Goal: Find specific page/section: Find specific page/section

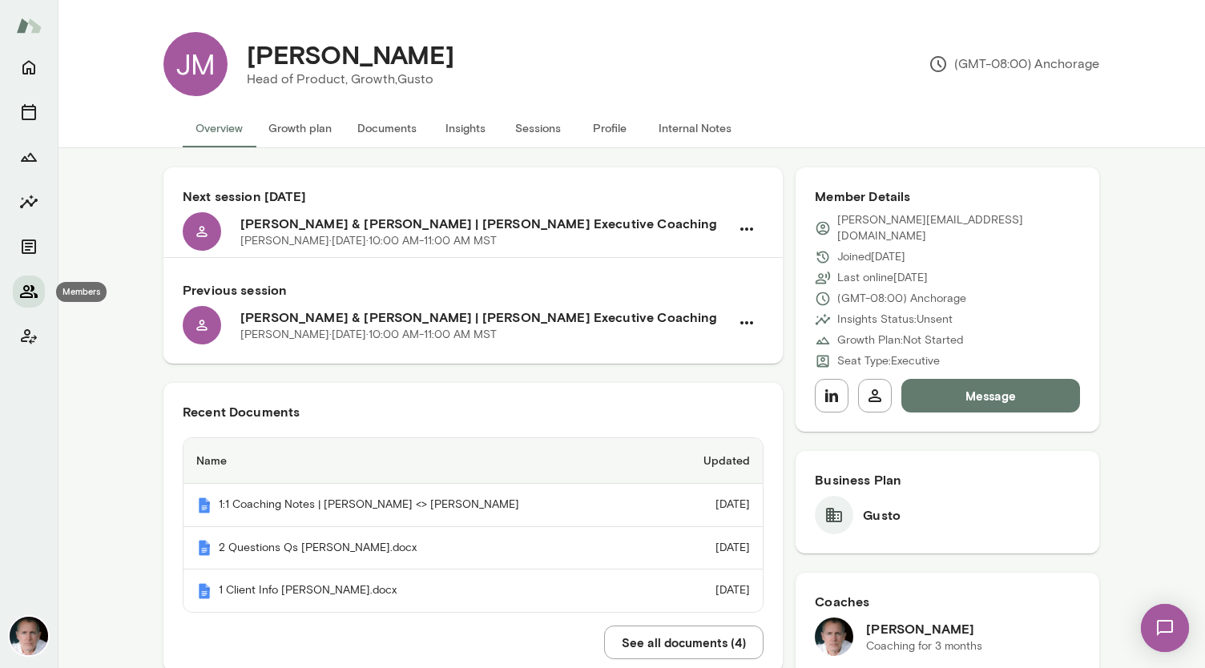
click at [37, 291] on icon "Members" at bounding box center [28, 291] width 19 height 19
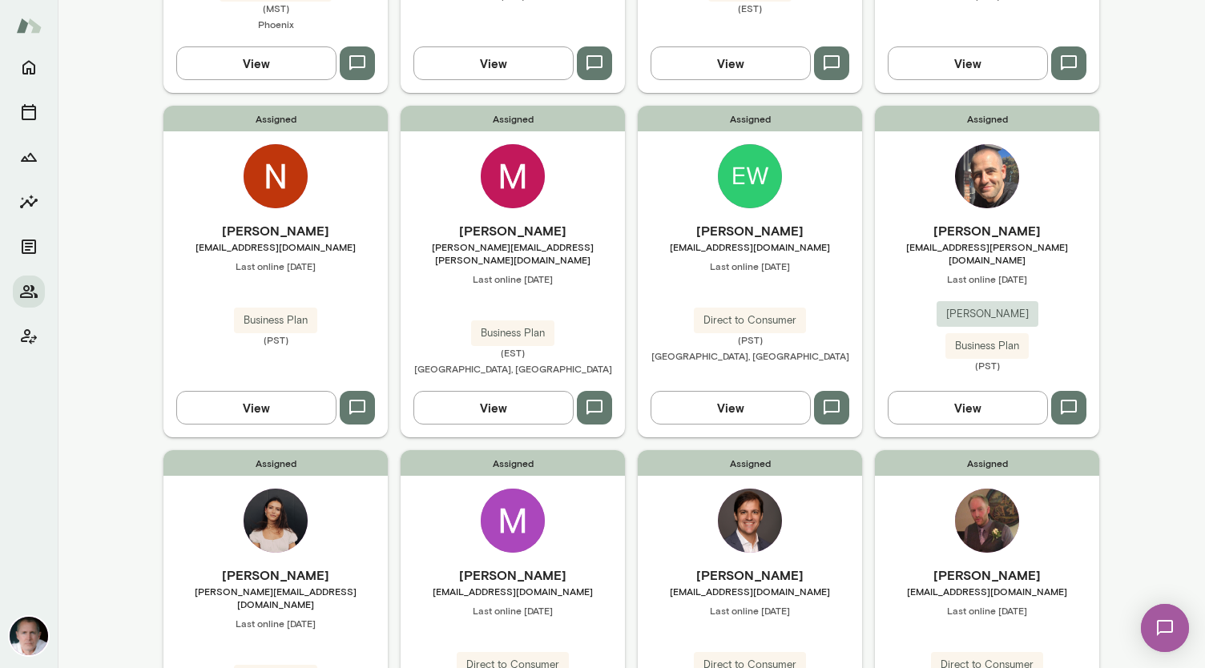
scroll to position [757, 0]
click at [516, 166] on img at bounding box center [513, 175] width 64 height 64
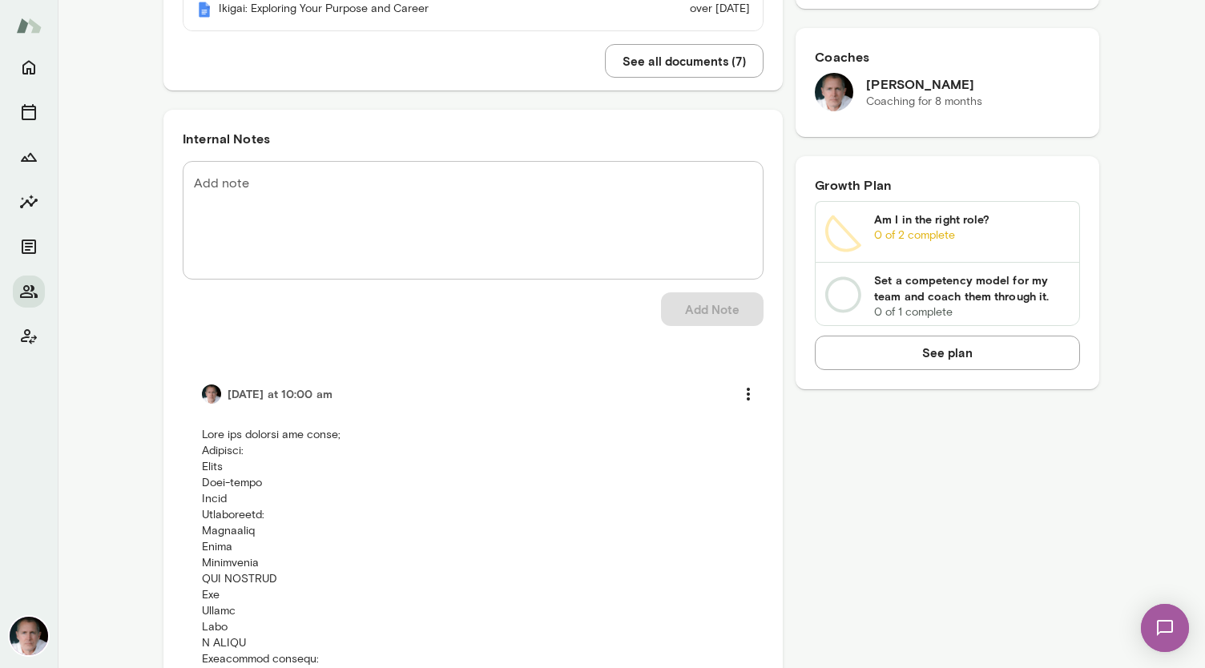
scroll to position [583, 0]
click at [27, 285] on icon "Members" at bounding box center [28, 291] width 19 height 19
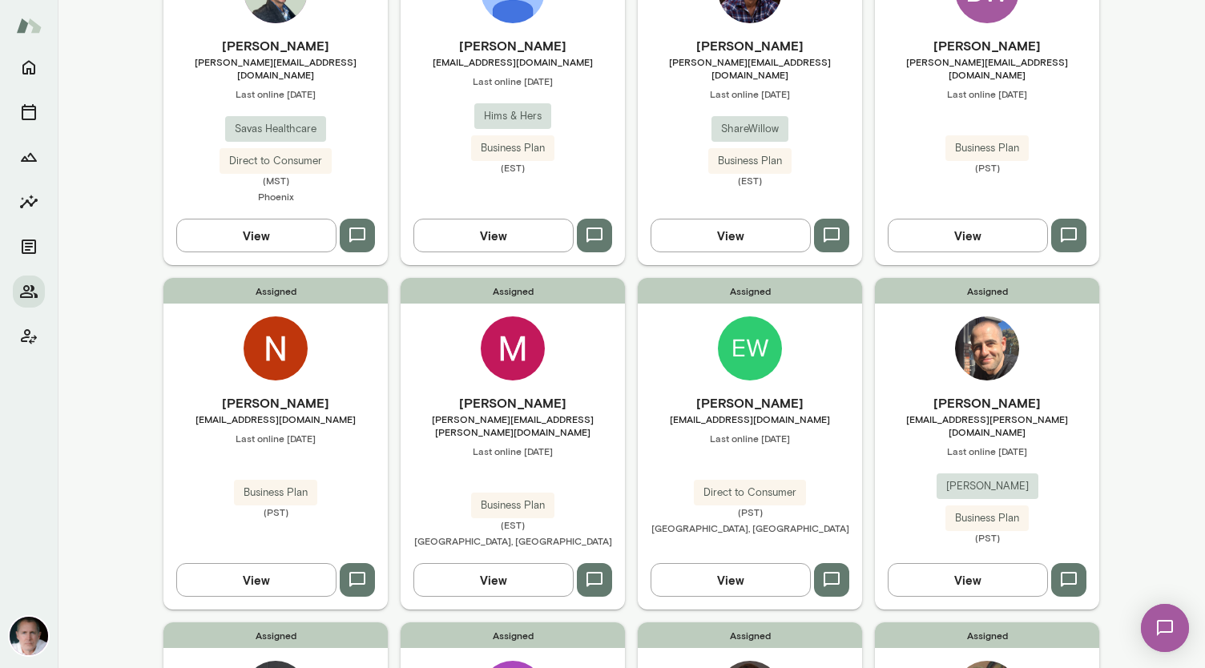
scroll to position [658, 0]
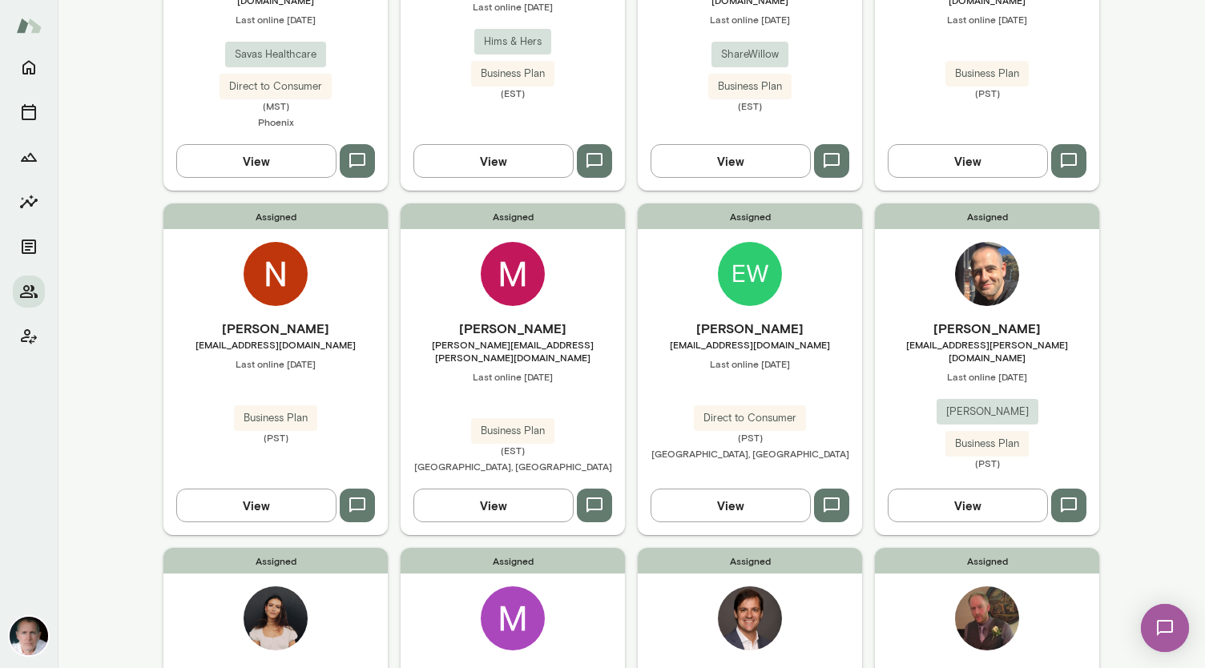
click at [745, 246] on img at bounding box center [750, 274] width 64 height 64
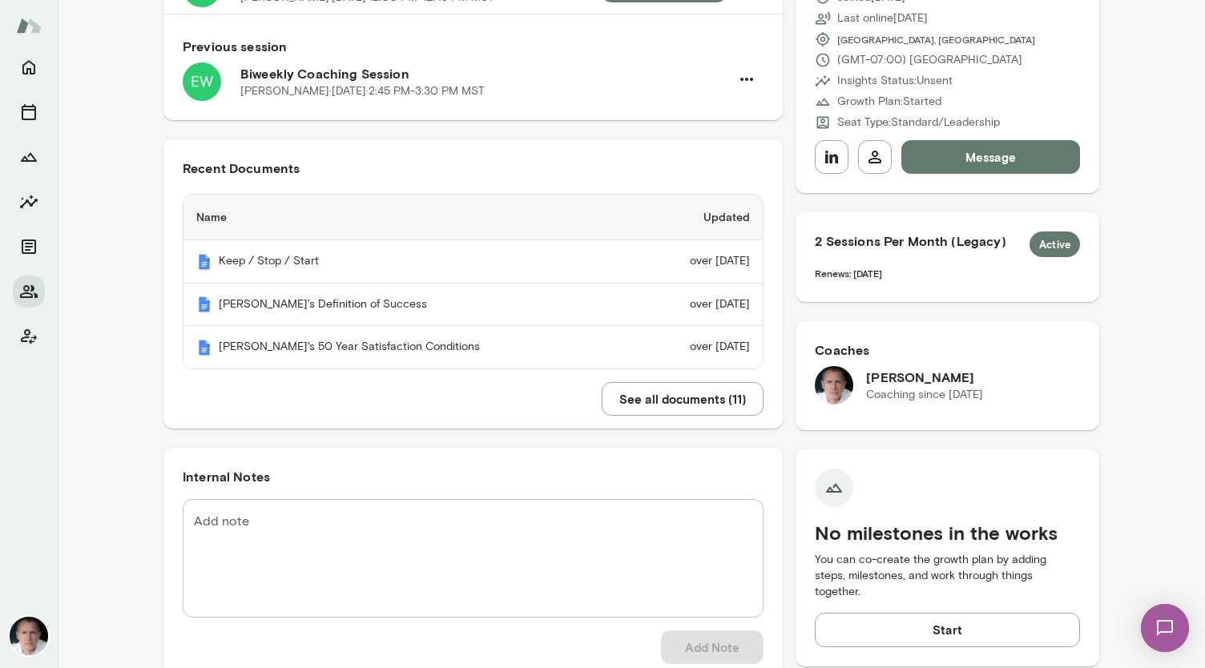
scroll to position [244, 0]
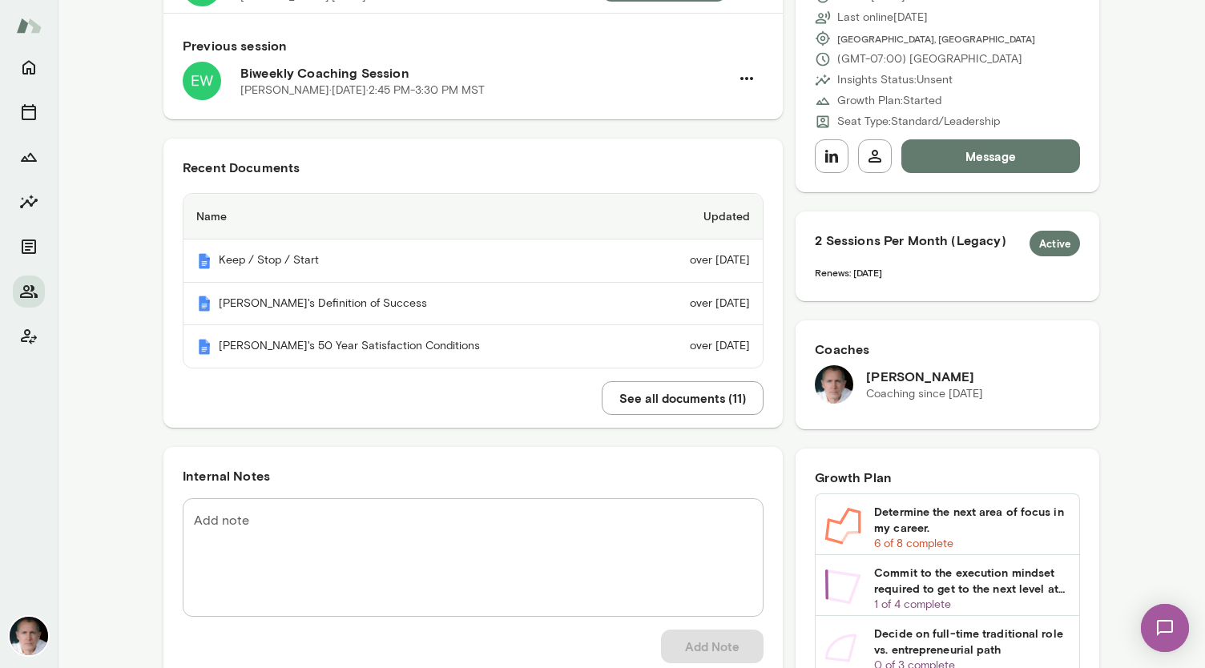
click at [715, 397] on button "See all documents ( 11 )" at bounding box center [683, 399] width 162 height 34
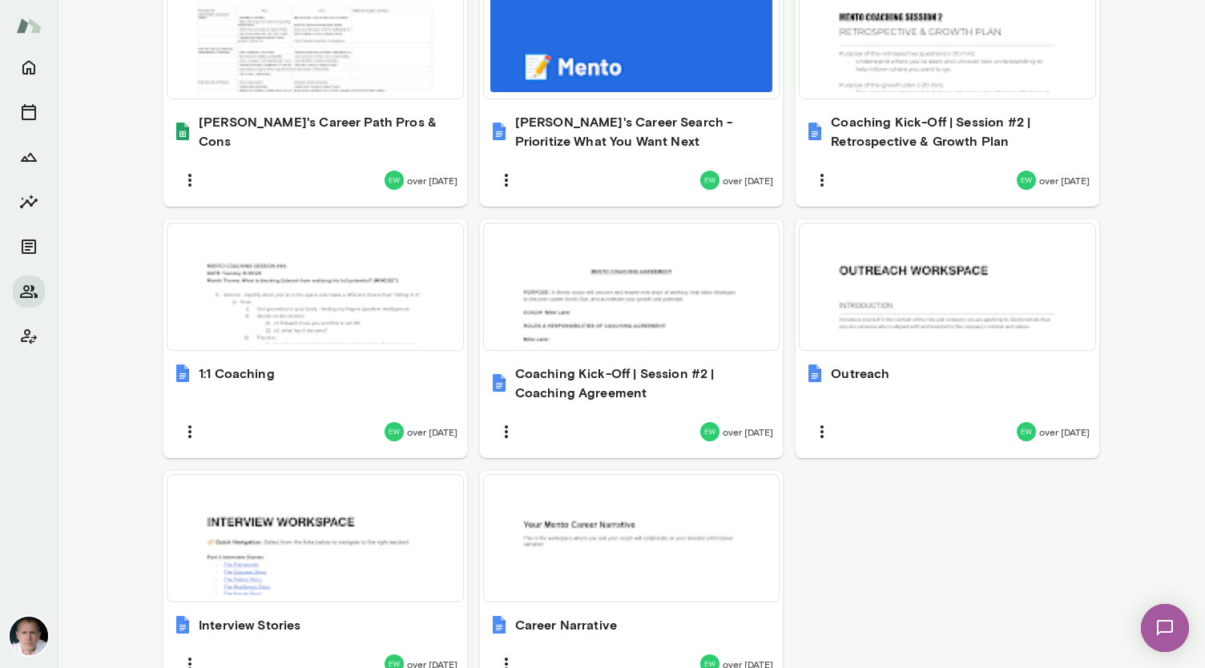
scroll to position [902, 0]
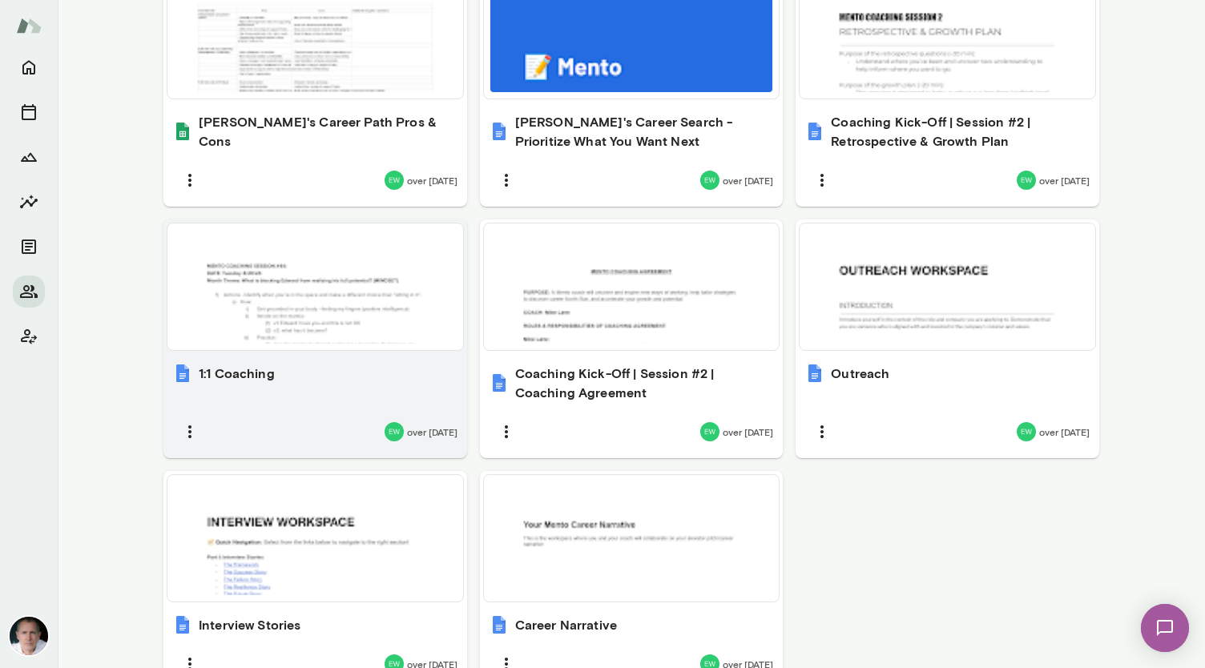
click at [356, 256] on div at bounding box center [315, 287] width 283 height 114
